Goal: Register for event/course

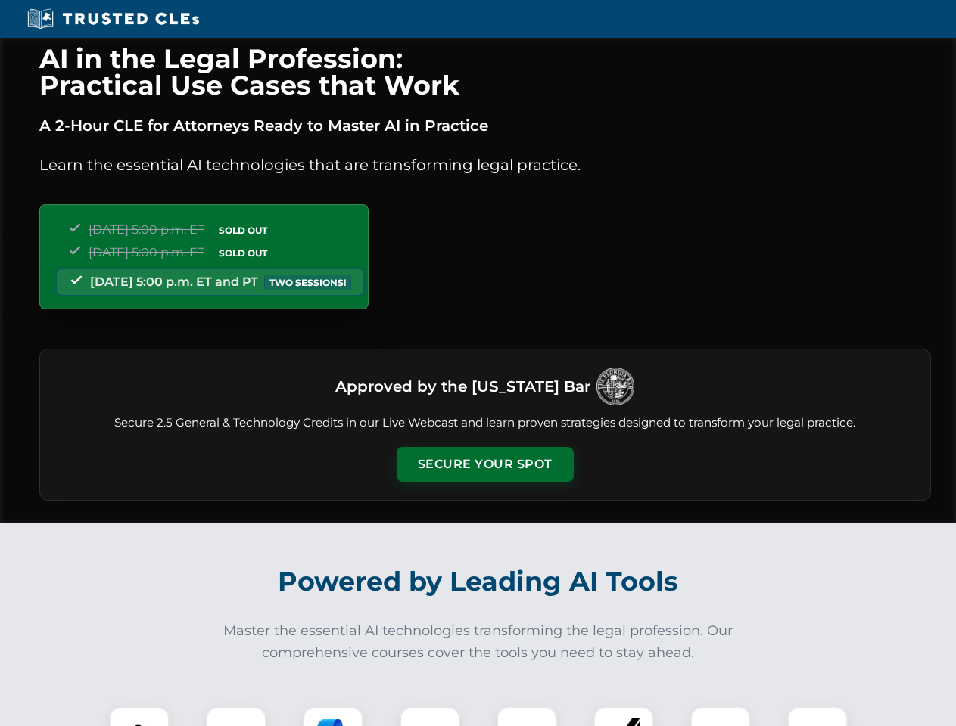
click at [484, 465] on button "Secure Your Spot" at bounding box center [484, 464] width 177 height 35
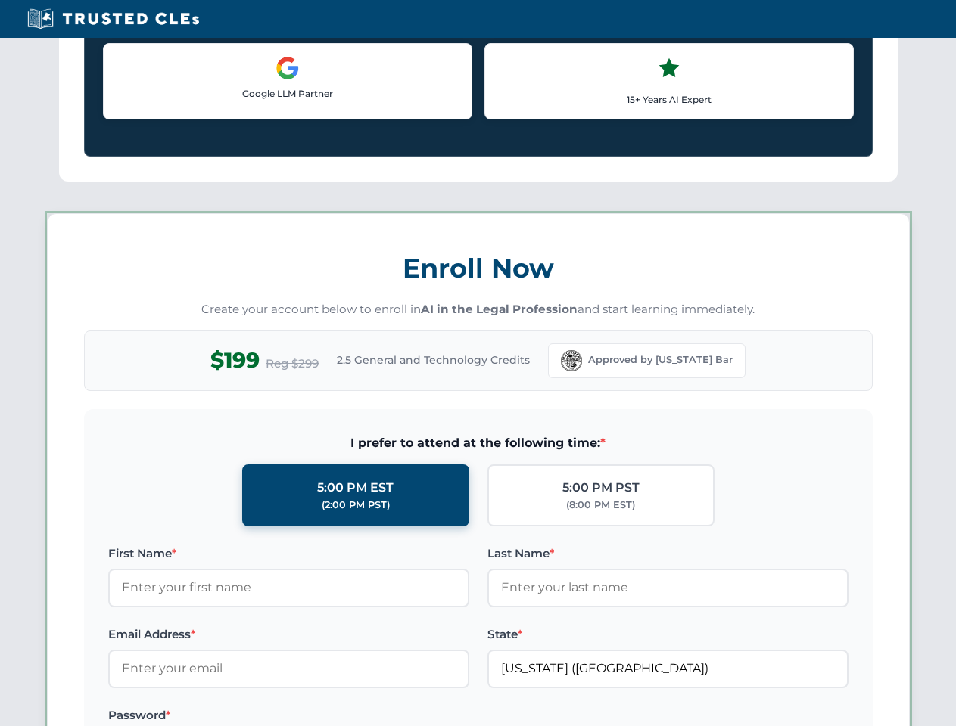
click at [333, 716] on label "Password *" at bounding box center [288, 716] width 361 height 18
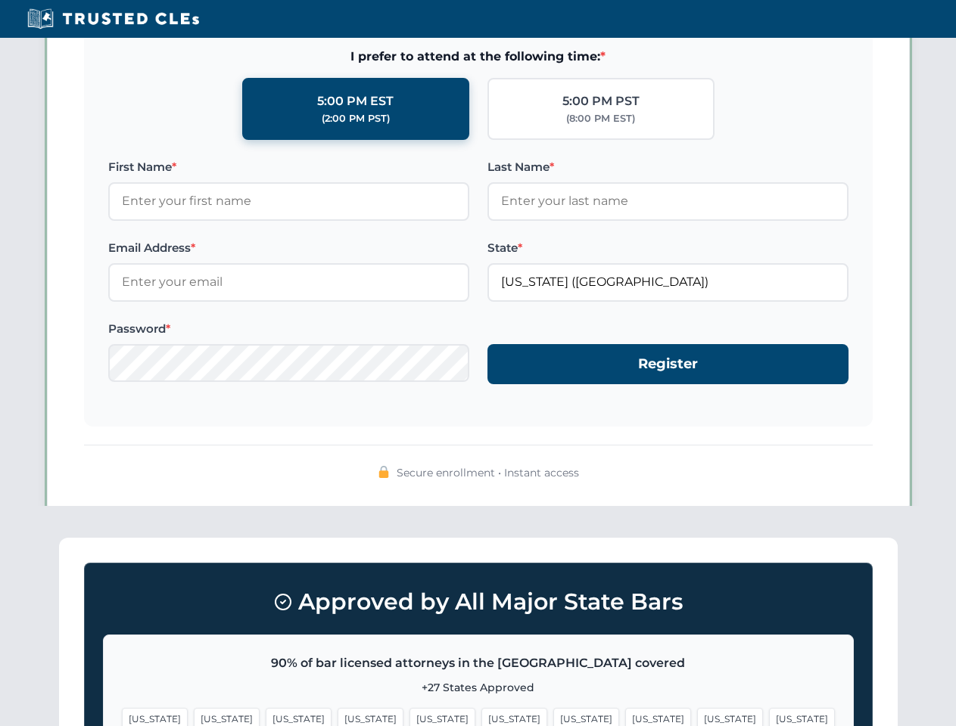
click at [697, 716] on span "[US_STATE]" at bounding box center [730, 719] width 66 height 22
